Goal: Browse casually: Explore the website without a specific task or goal

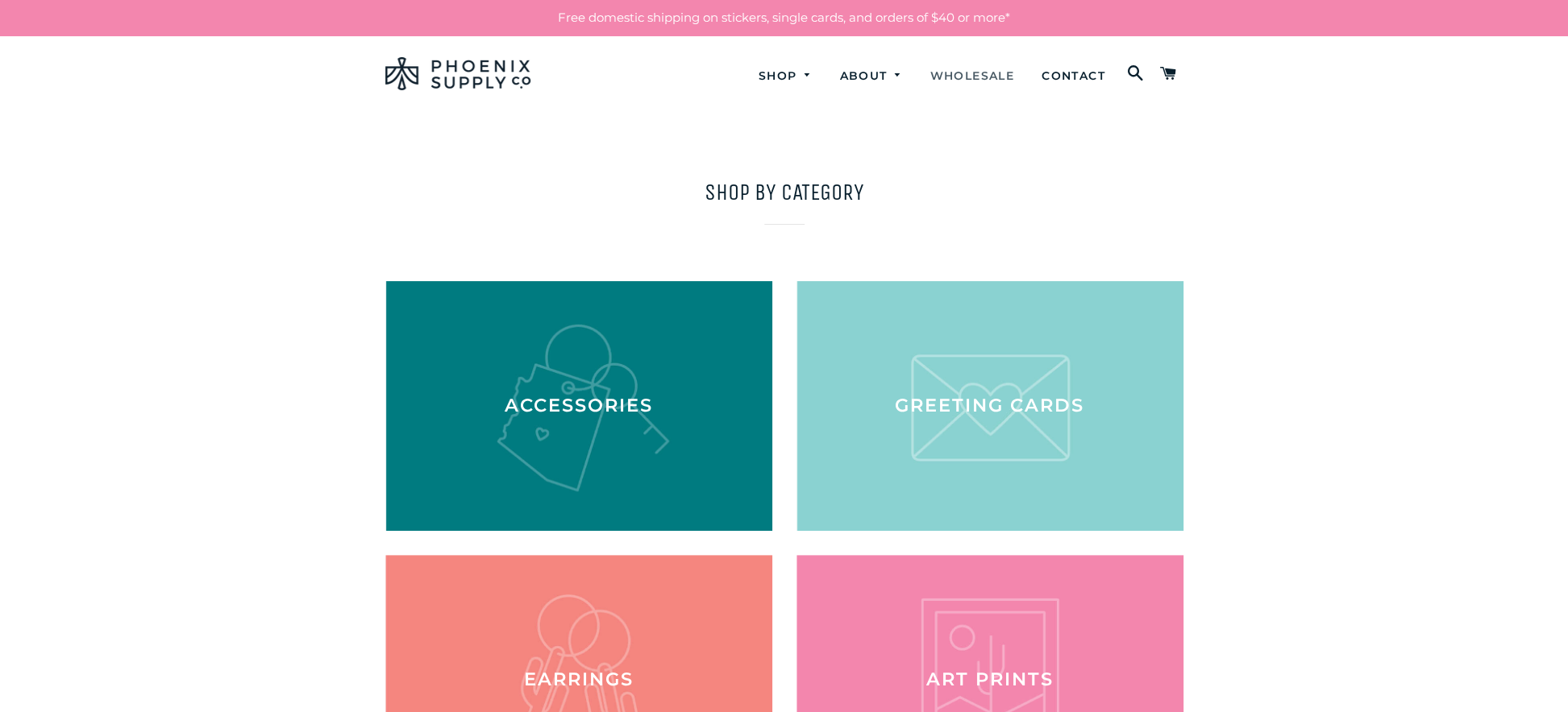
click at [965, 67] on link "Wholesale" at bounding box center [971, 76] width 109 height 43
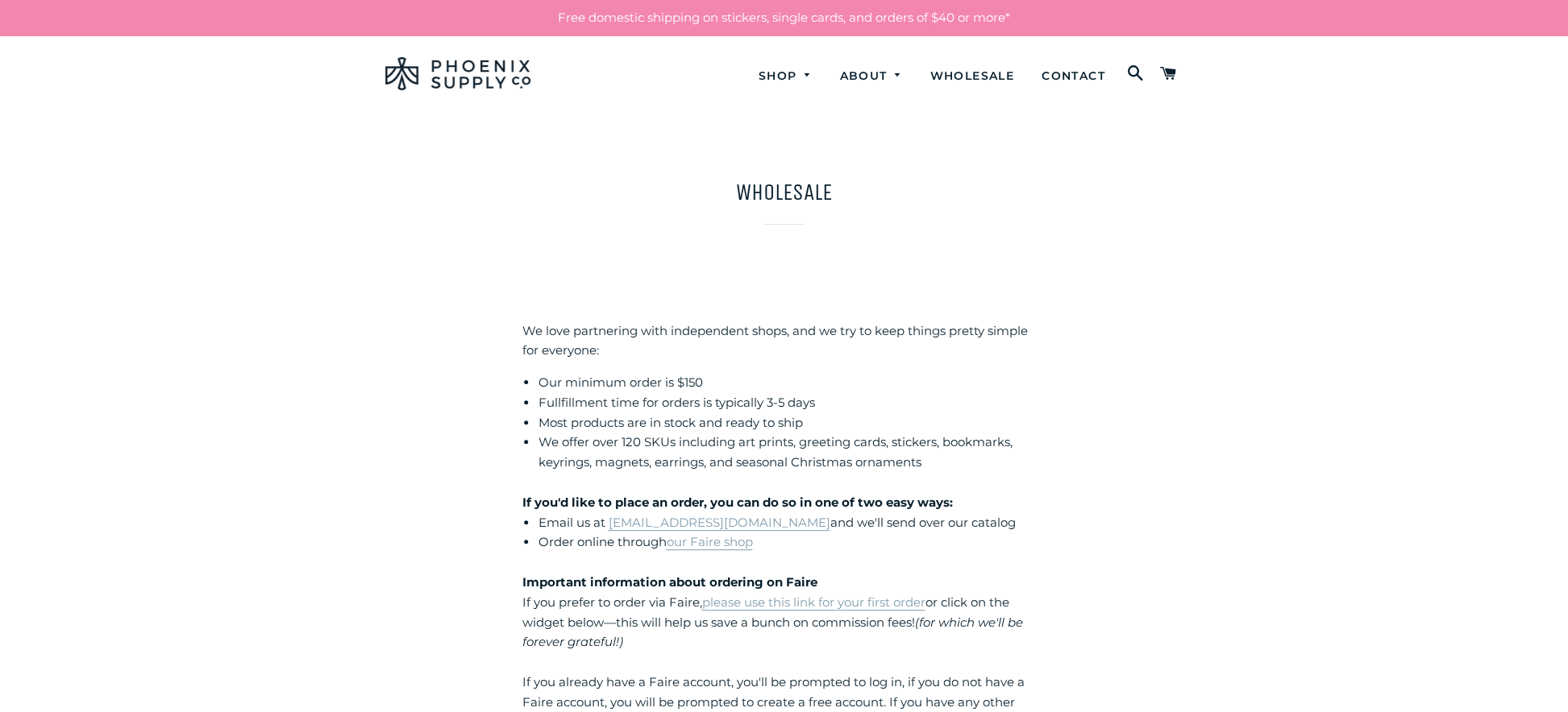
click at [1185, 391] on div "Wholesale We love partnering with independent shops, and we try to keep things …" at bounding box center [784, 706] width 847 height 1060
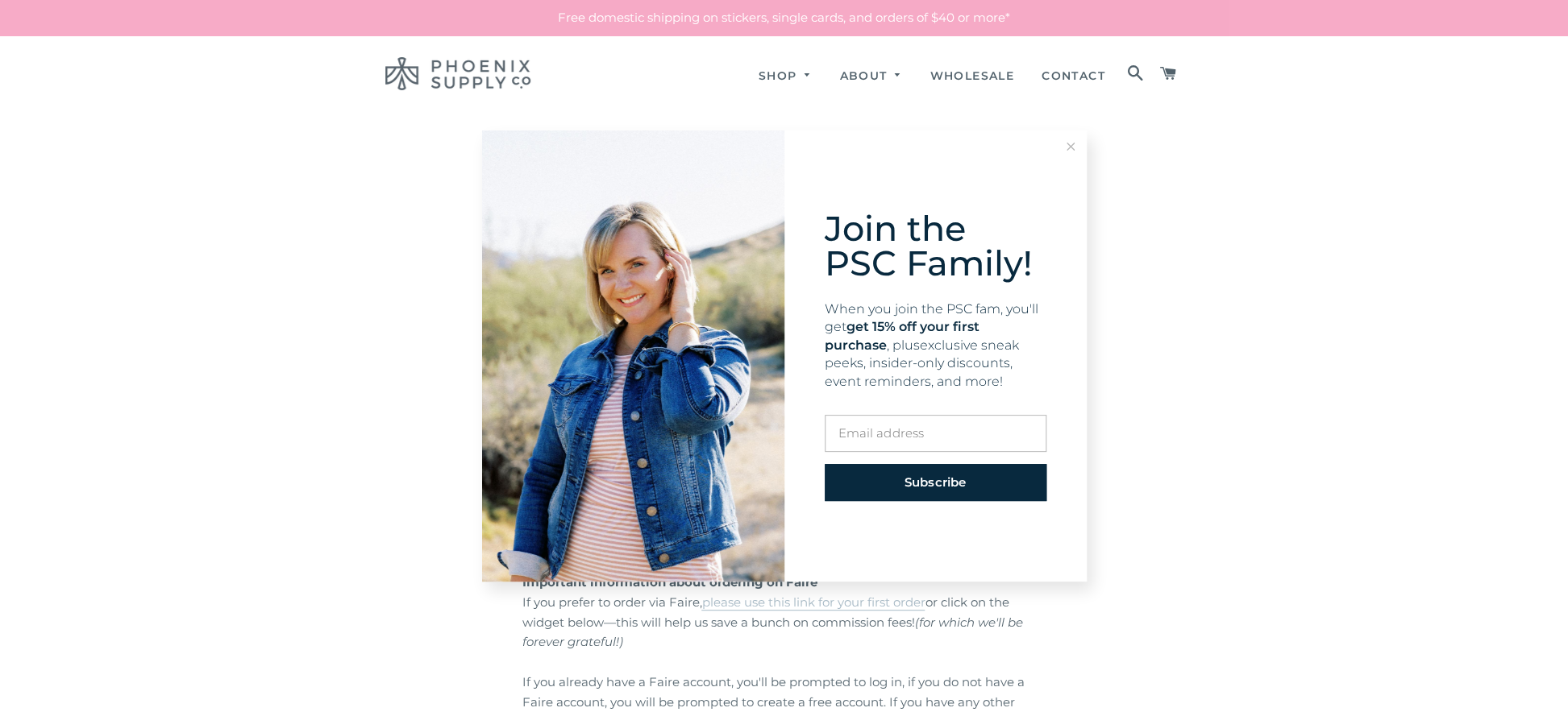
click at [770, 75] on div "Join the PSC Family! When you join the PSC fam, you'll get get 15% off your fir…" at bounding box center [784, 356] width 1568 height 712
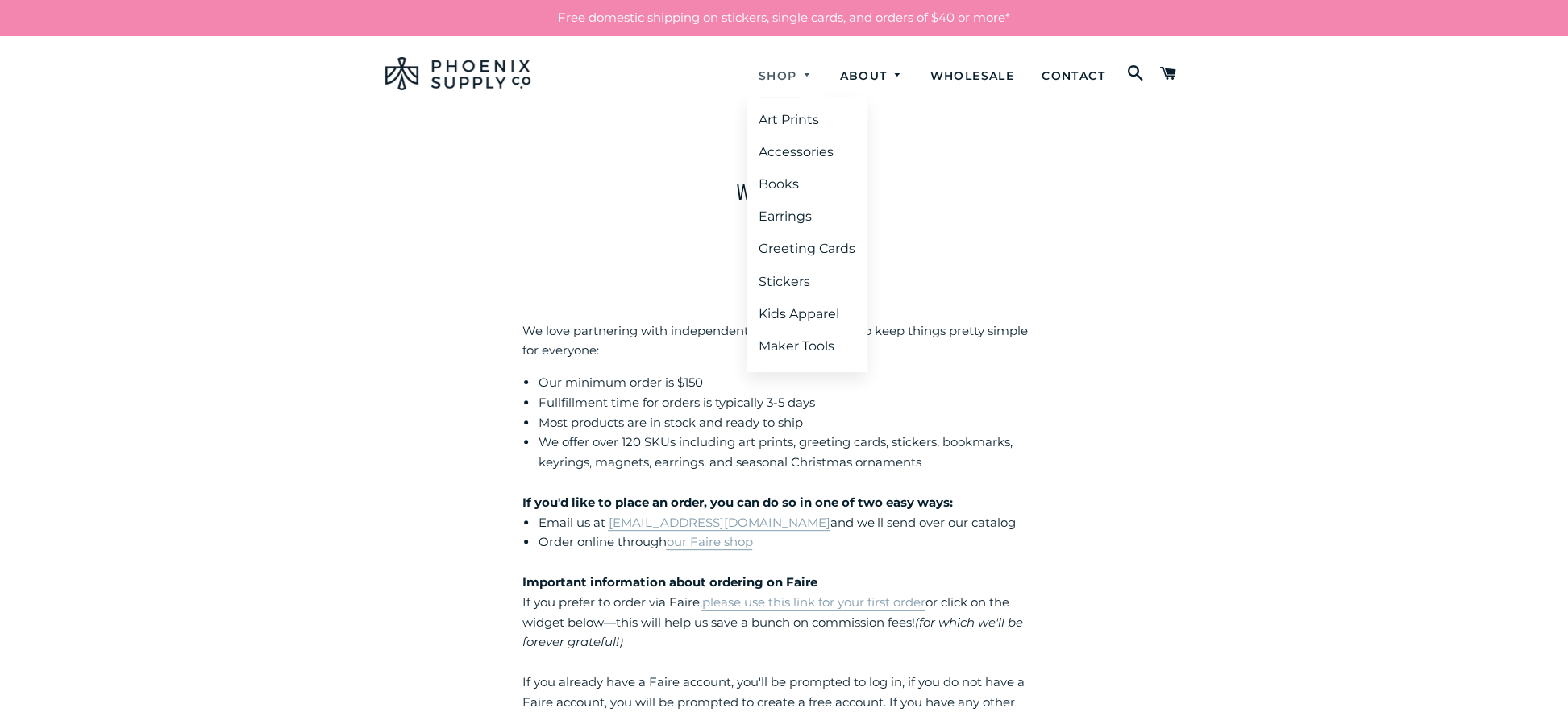
click at [770, 75] on link "Shop" at bounding box center [786, 76] width 79 height 43
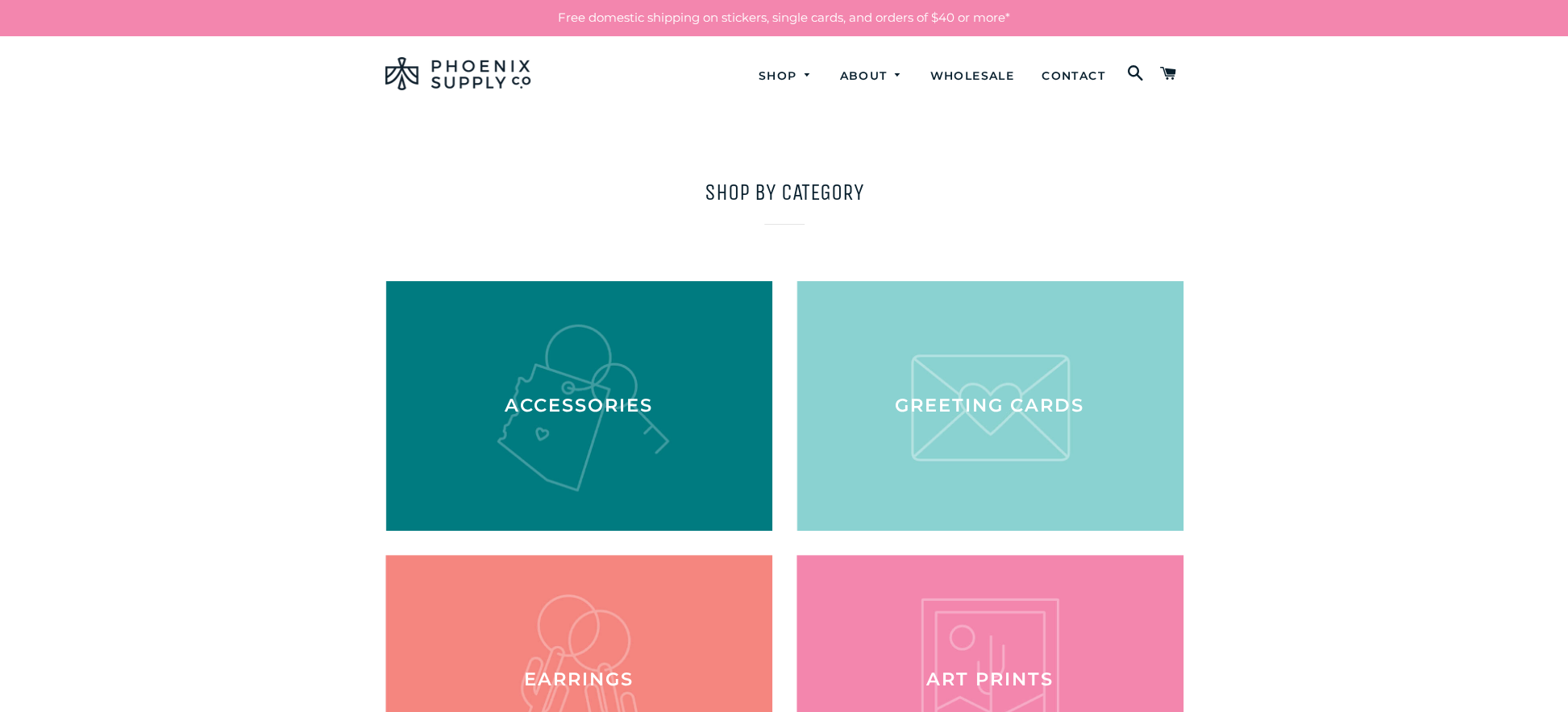
click at [1377, 531] on main "Shop by category Accessories Greeting Cards Earrings Art Prints Stickers" at bounding box center [784, 599] width 1568 height 975
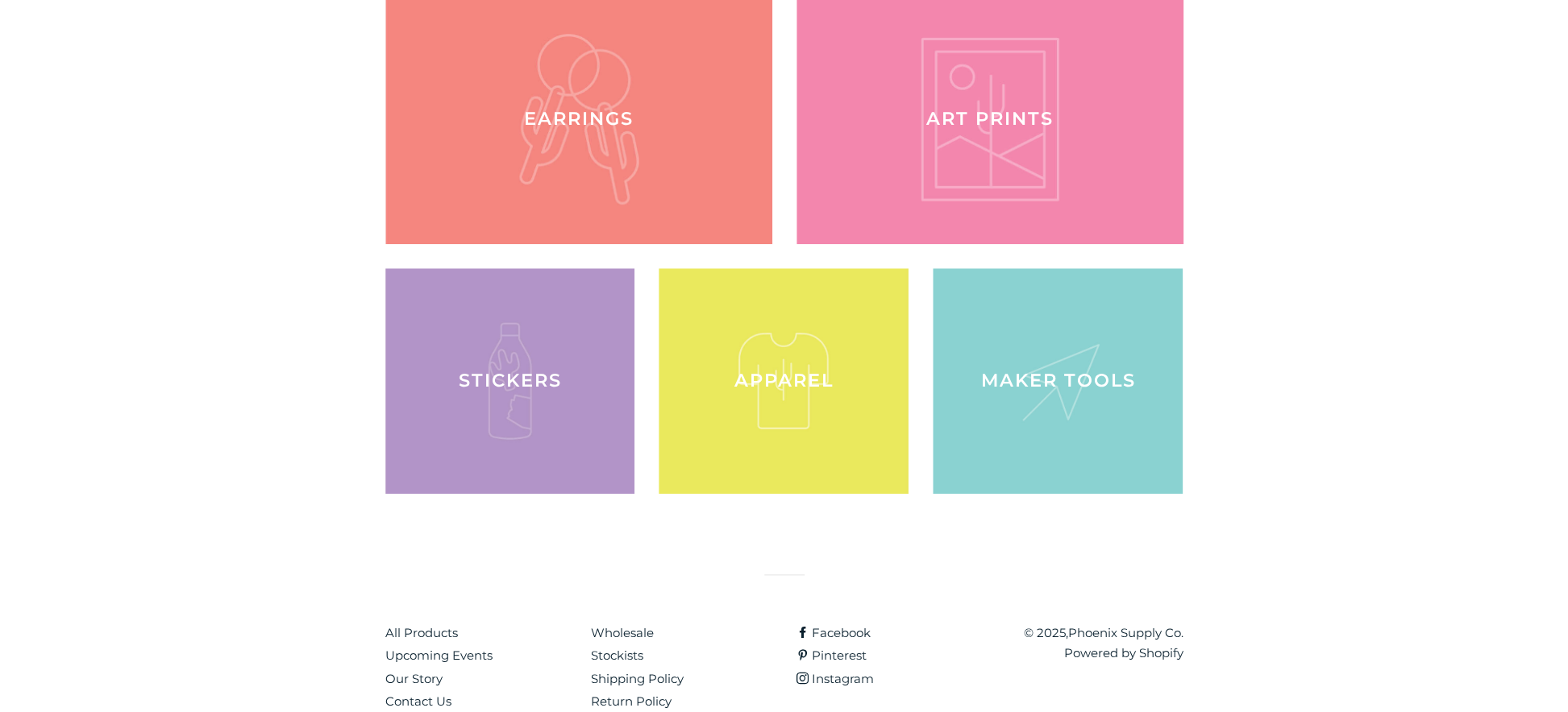
scroll to position [580, 0]
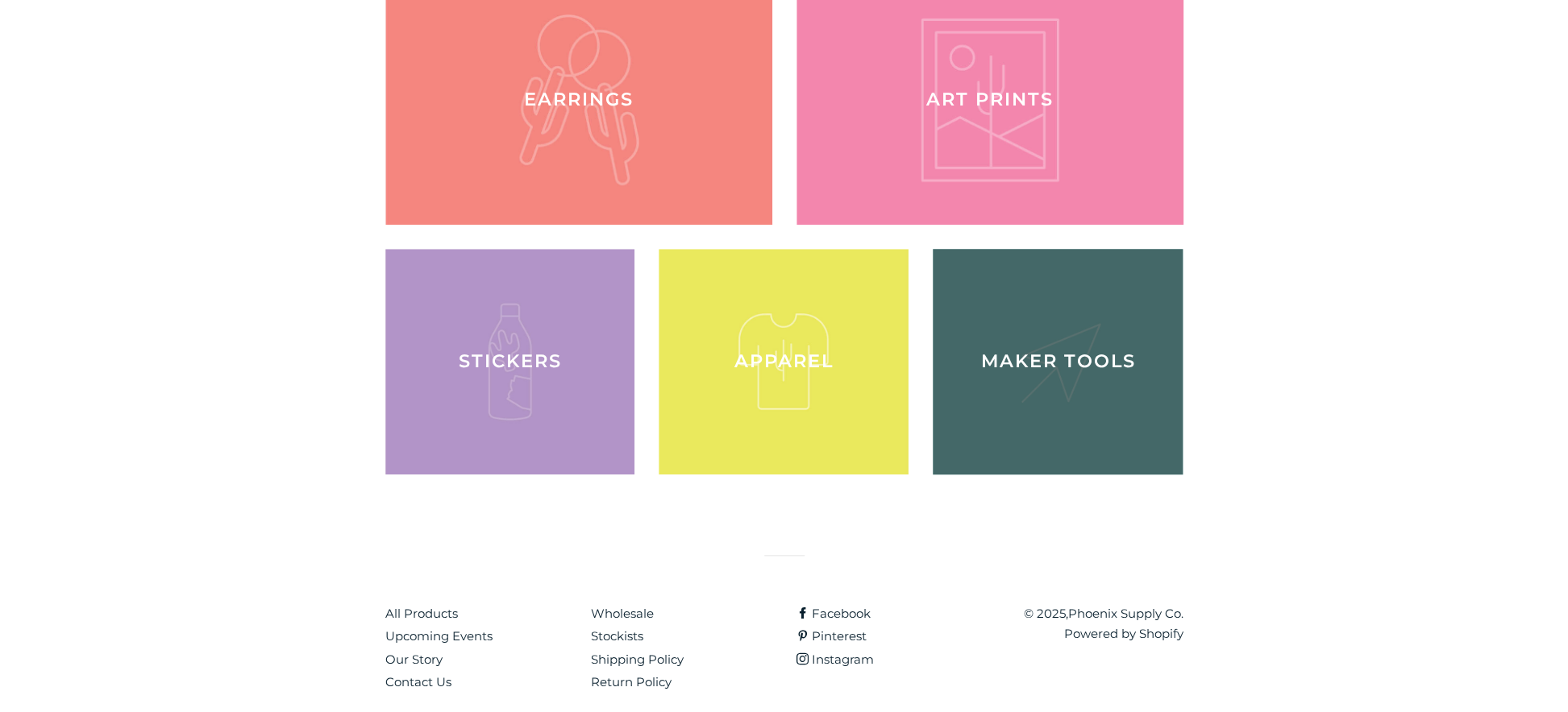
click at [1059, 364] on div at bounding box center [1058, 362] width 257 height 232
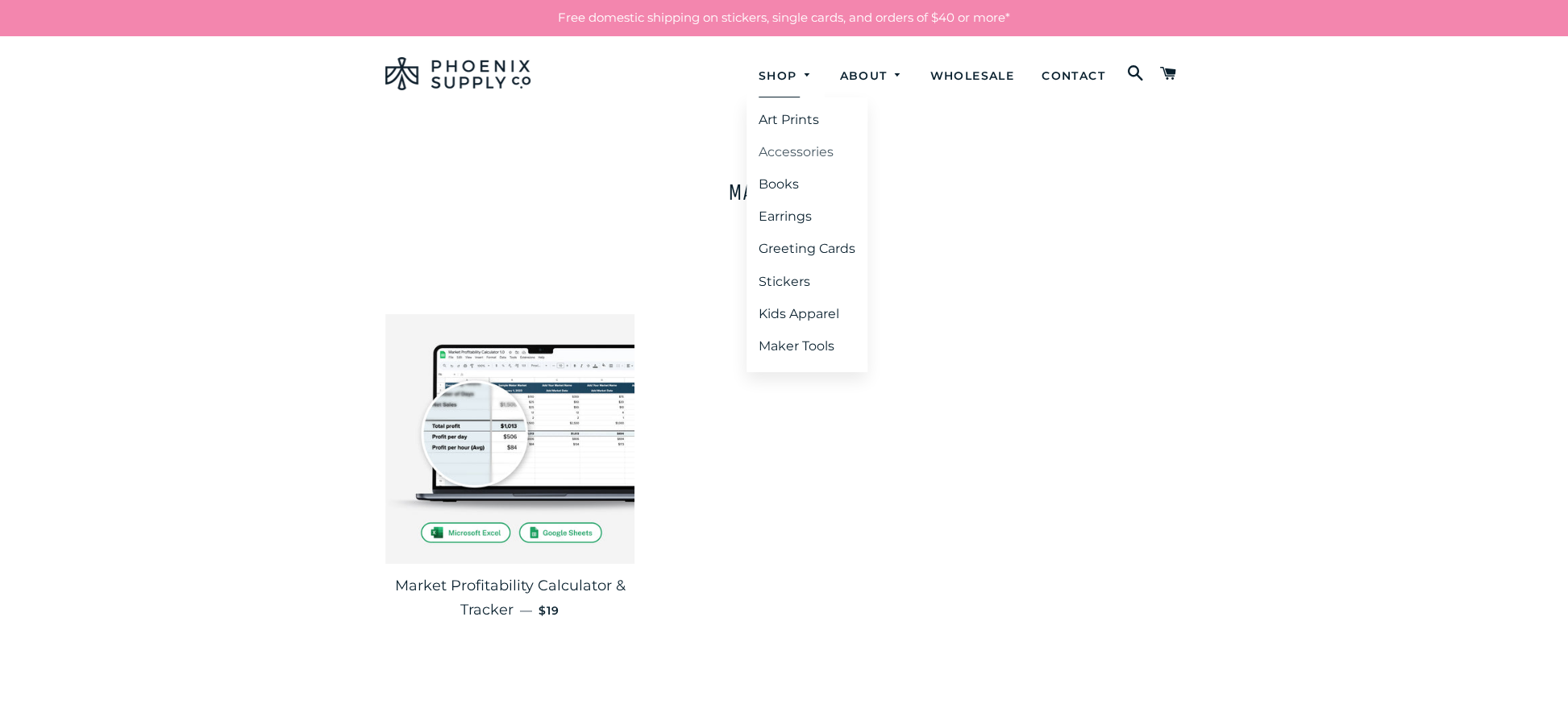
click at [772, 153] on link "Accessories" at bounding box center [807, 152] width 121 height 29
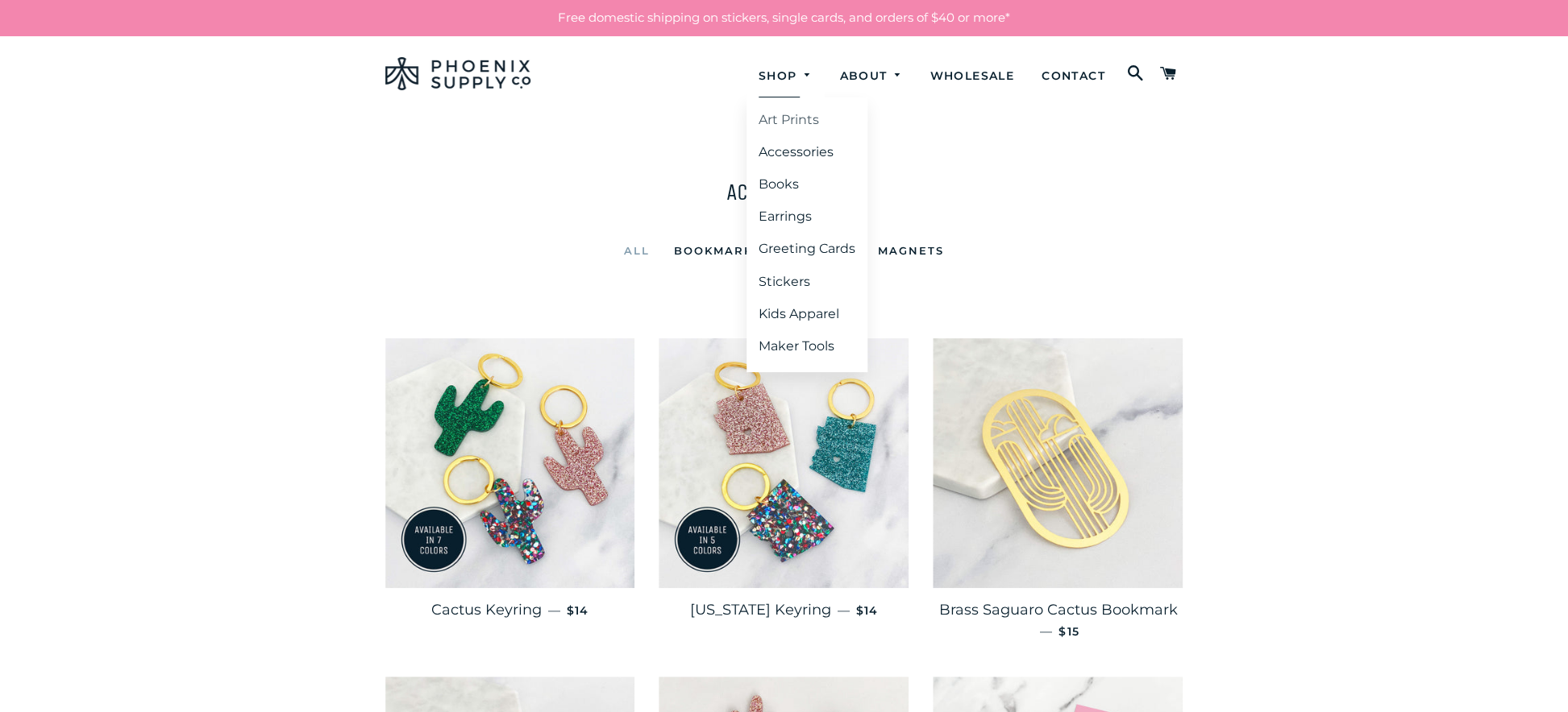
click at [780, 120] on link "Art Prints" at bounding box center [807, 120] width 121 height 29
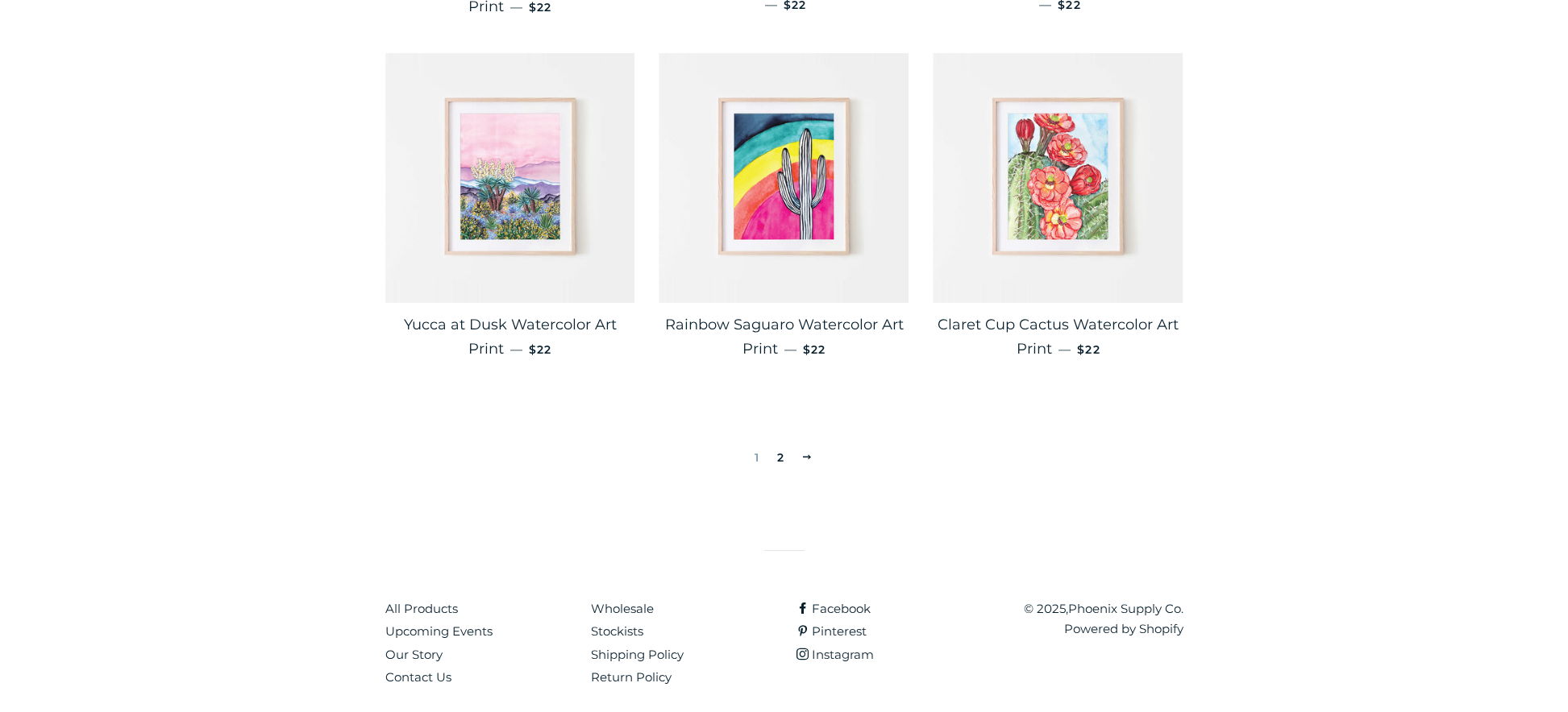
scroll to position [2681, 0]
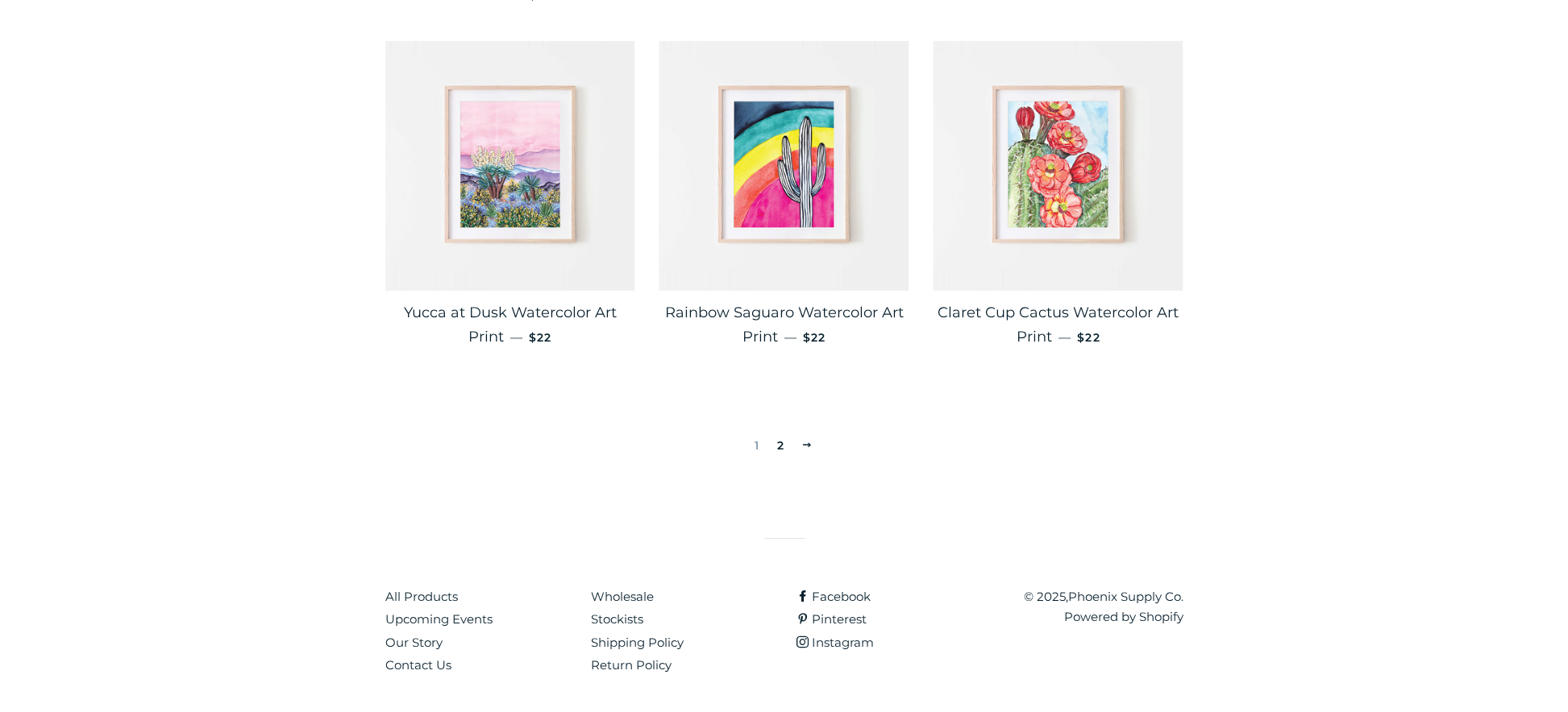
click at [781, 443] on link "2" at bounding box center [780, 445] width 20 height 24
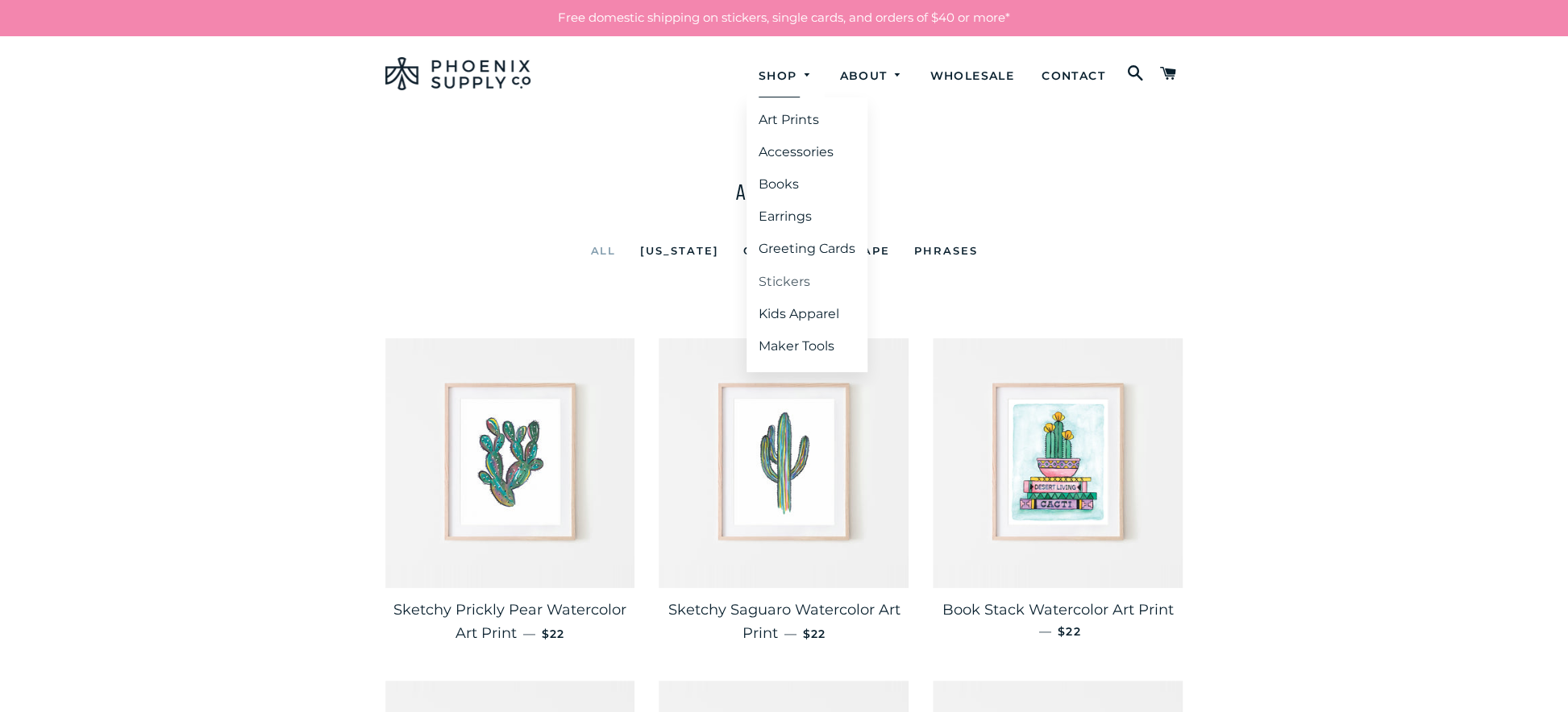
click at [786, 282] on link "Stickers" at bounding box center [807, 282] width 121 height 29
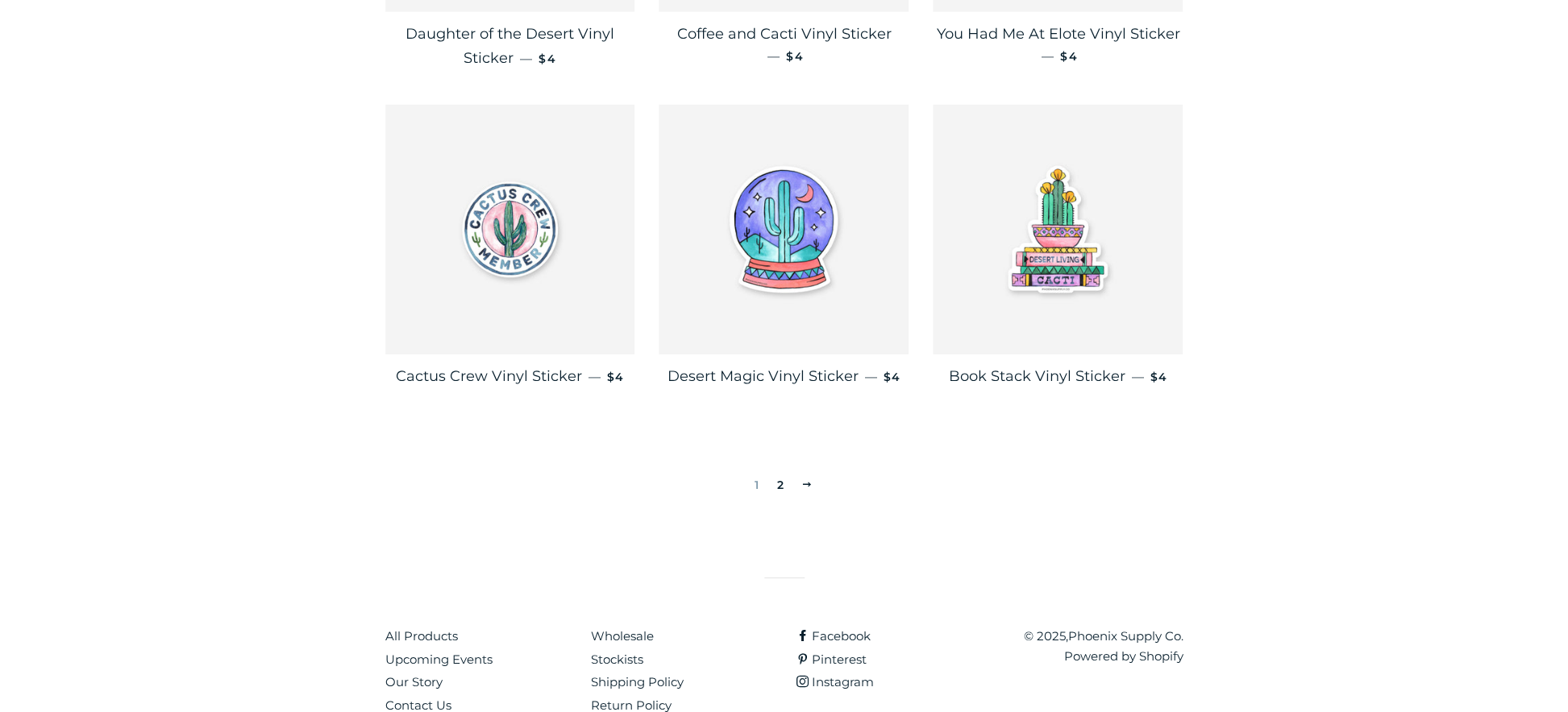
scroll to position [2637, 0]
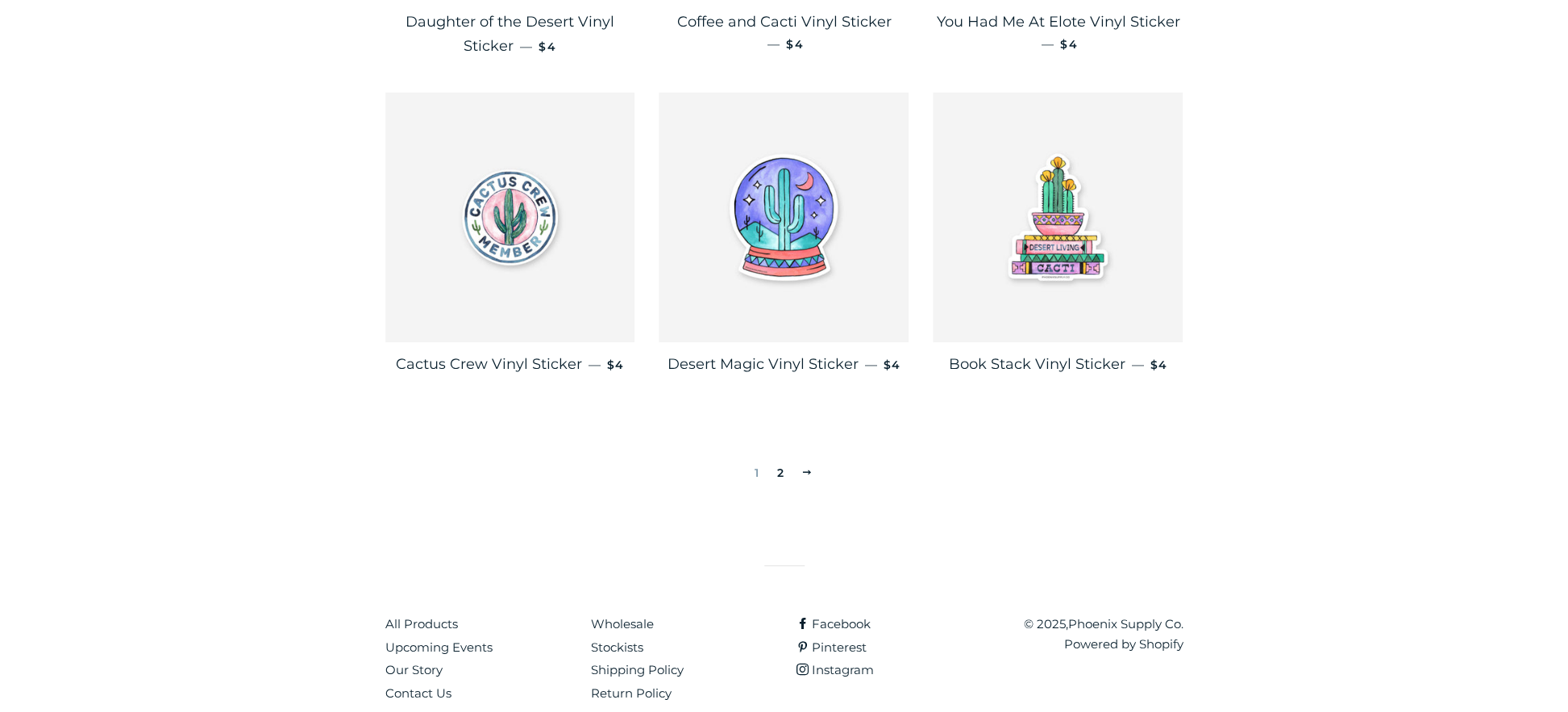
click at [785, 461] on link "2" at bounding box center [780, 473] width 20 height 24
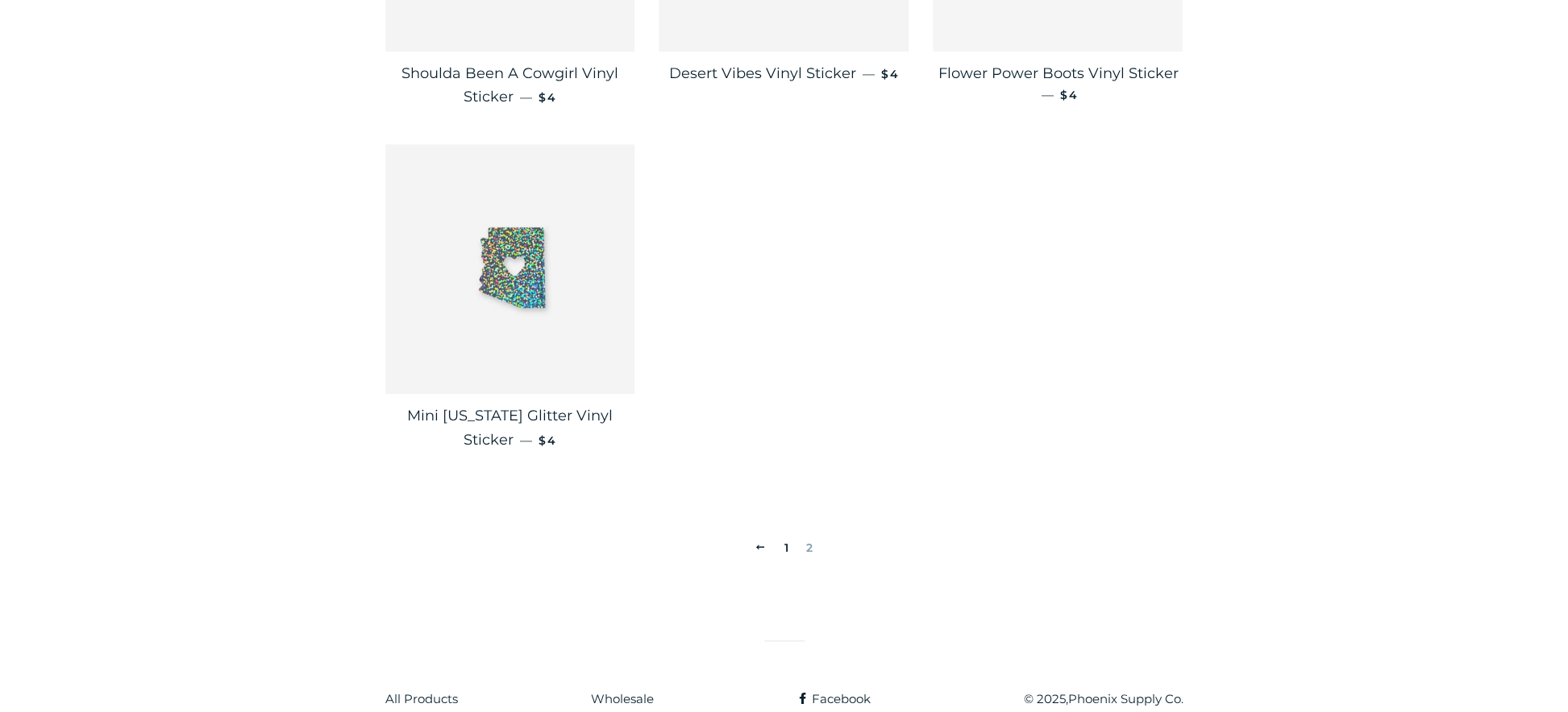
scroll to position [542, 0]
click at [787, 538] on link "1" at bounding box center [786, 542] width 18 height 24
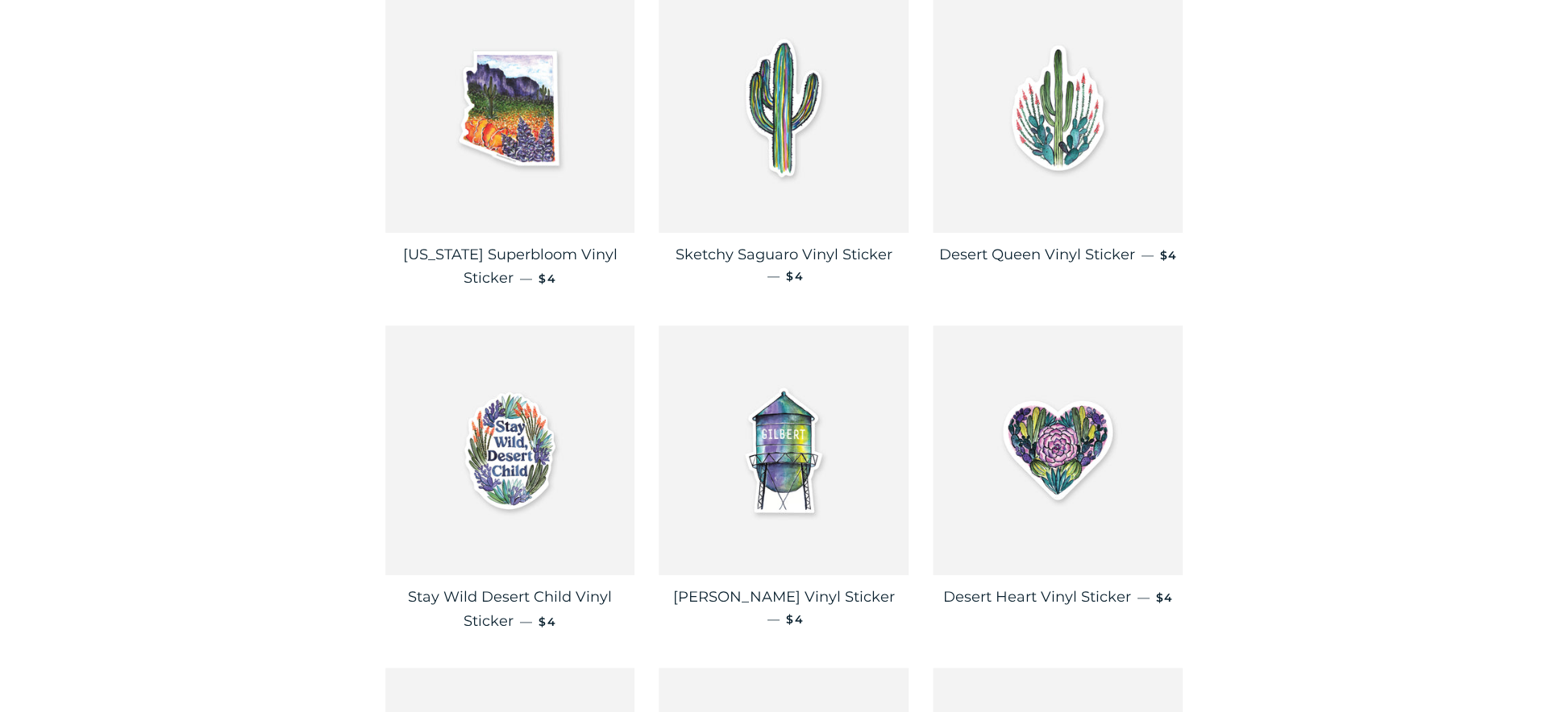
scroll to position [387, 0]
